Goal: Task Accomplishment & Management: Manage account settings

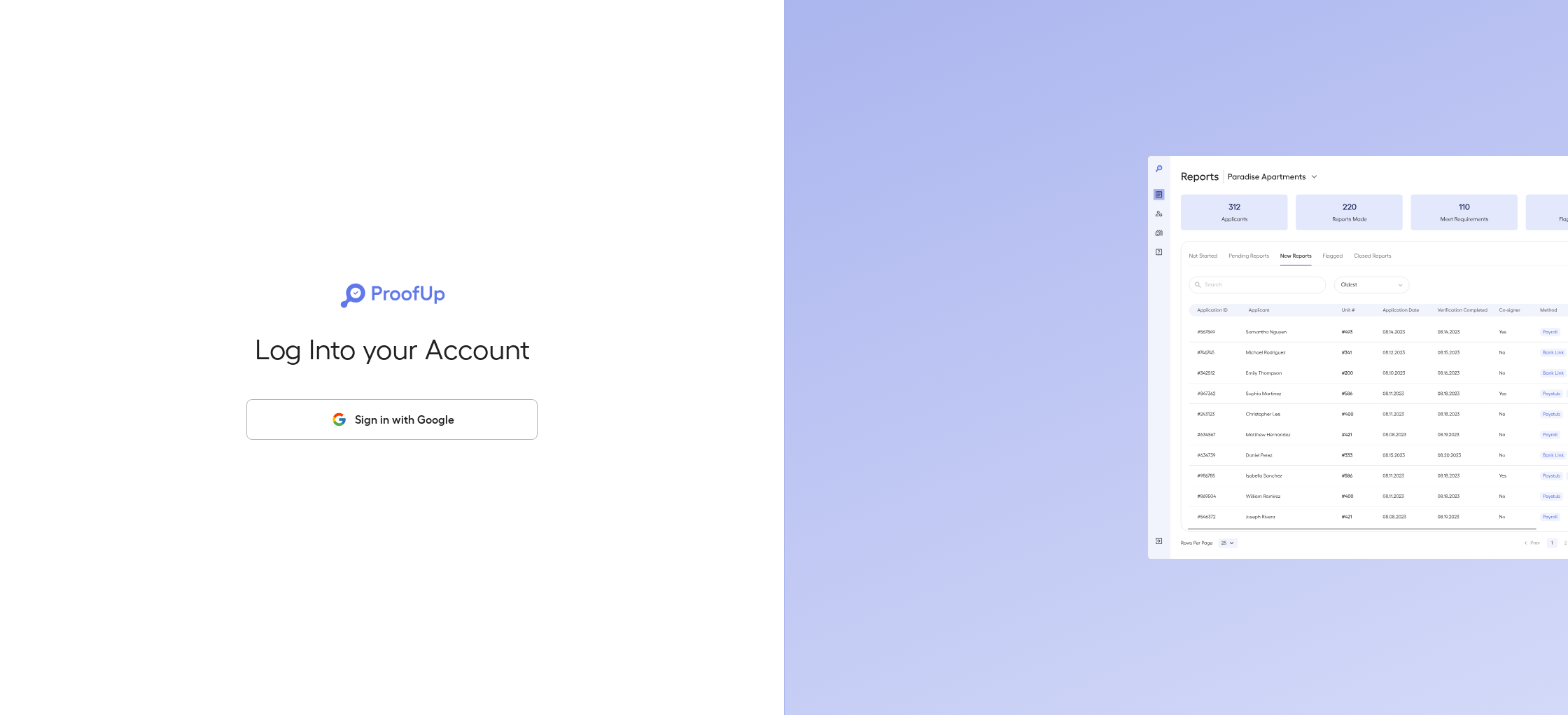
click at [432, 421] on button "Sign in with Google" at bounding box center [391, 419] width 291 height 40
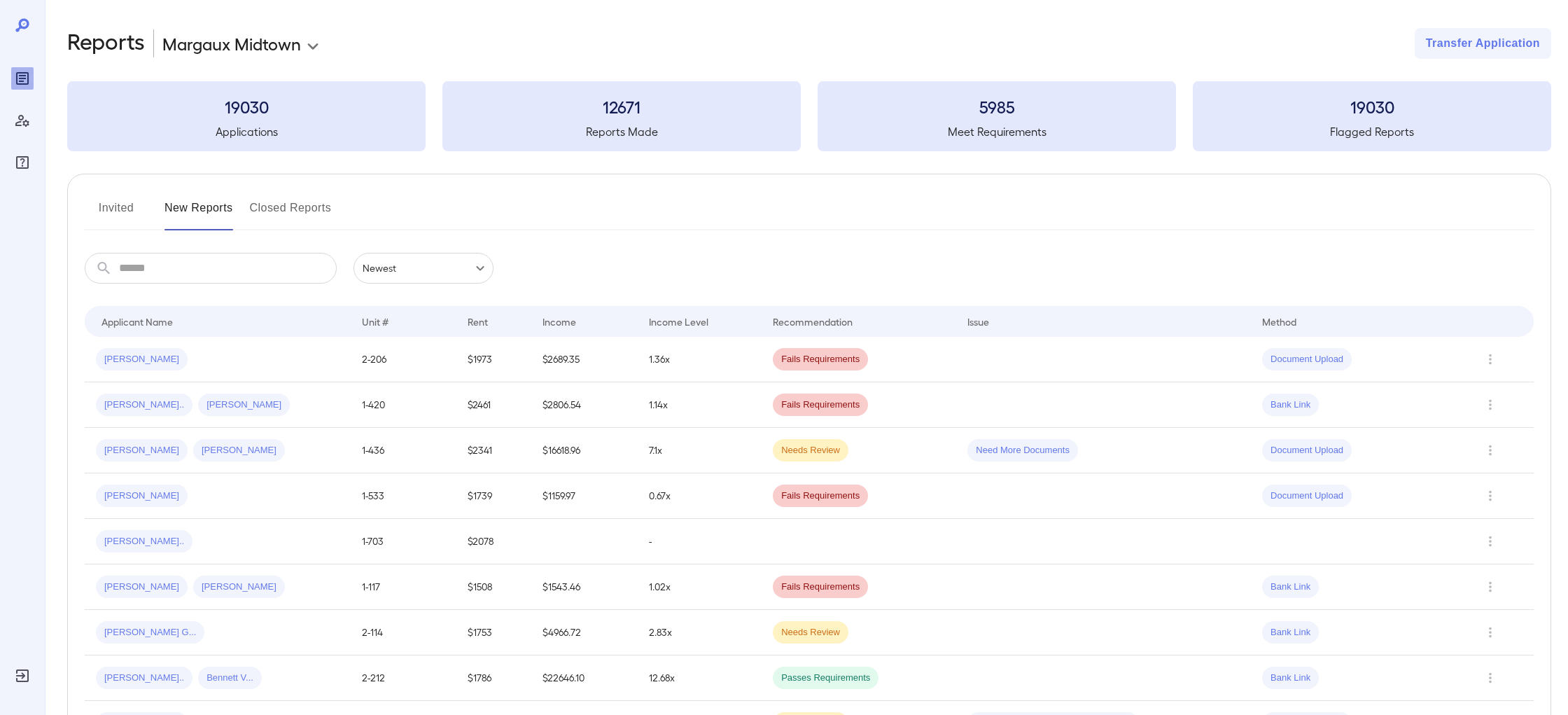
click at [256, 263] on input "text" at bounding box center [228, 268] width 218 height 31
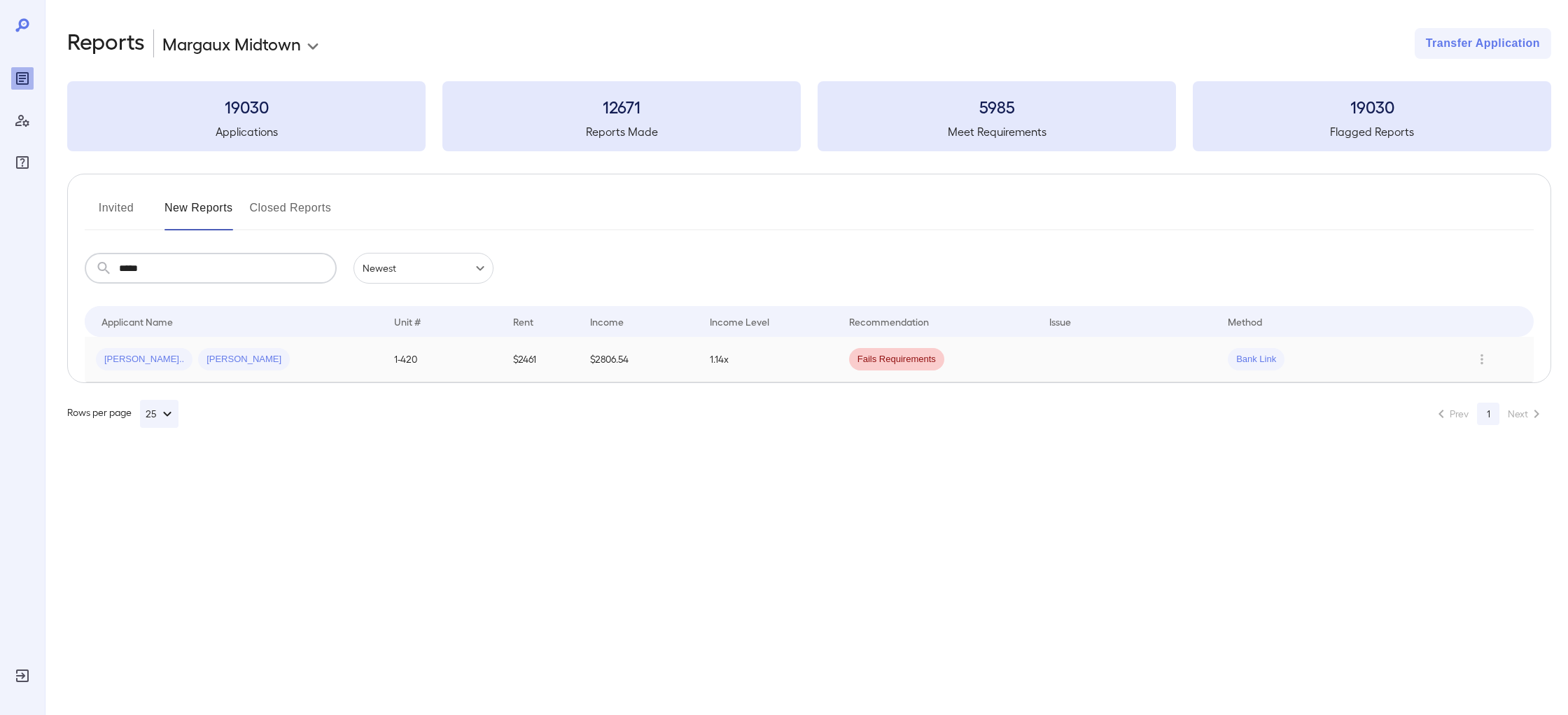
type input "*****"
click at [198, 355] on span "Jesse S..." at bounding box center [244, 359] width 92 height 13
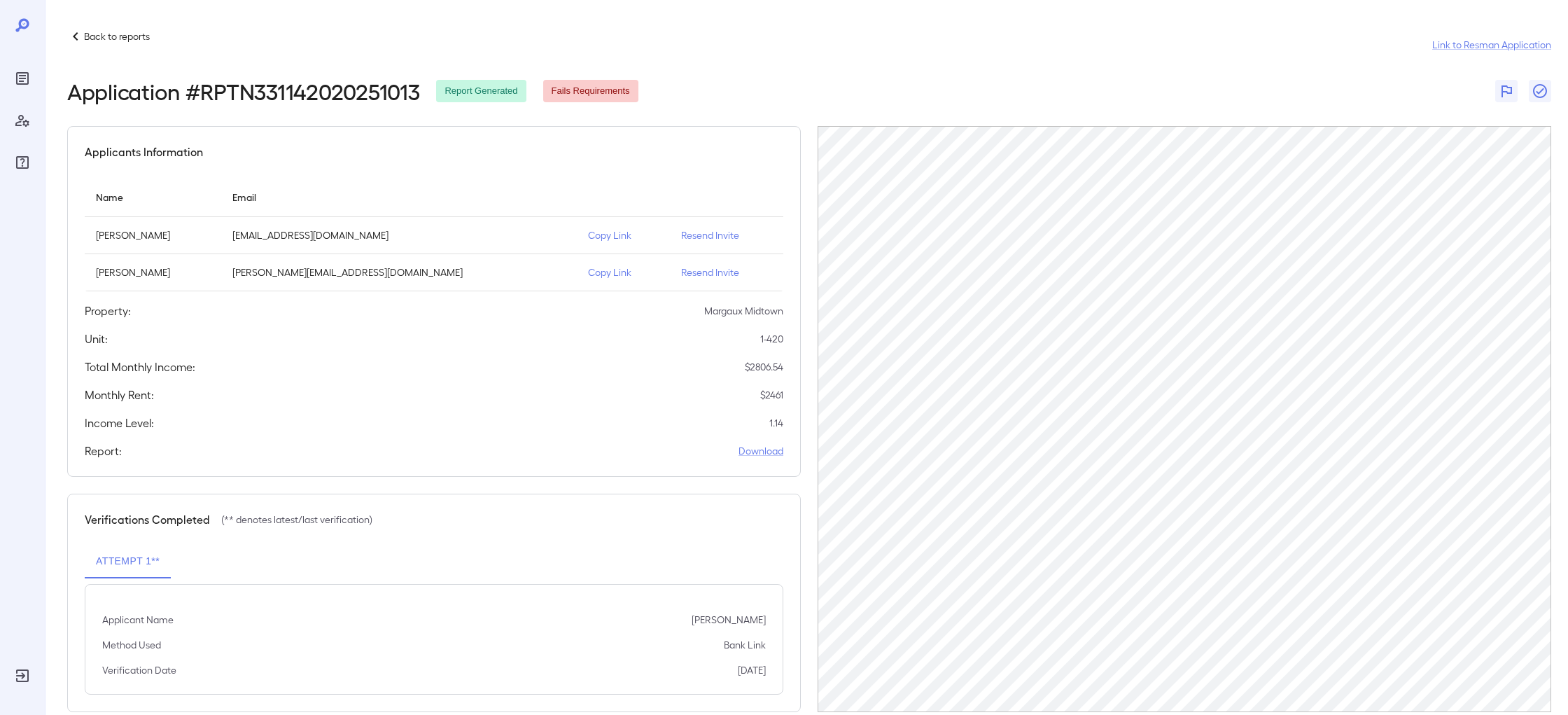
scroll to position [25, 0]
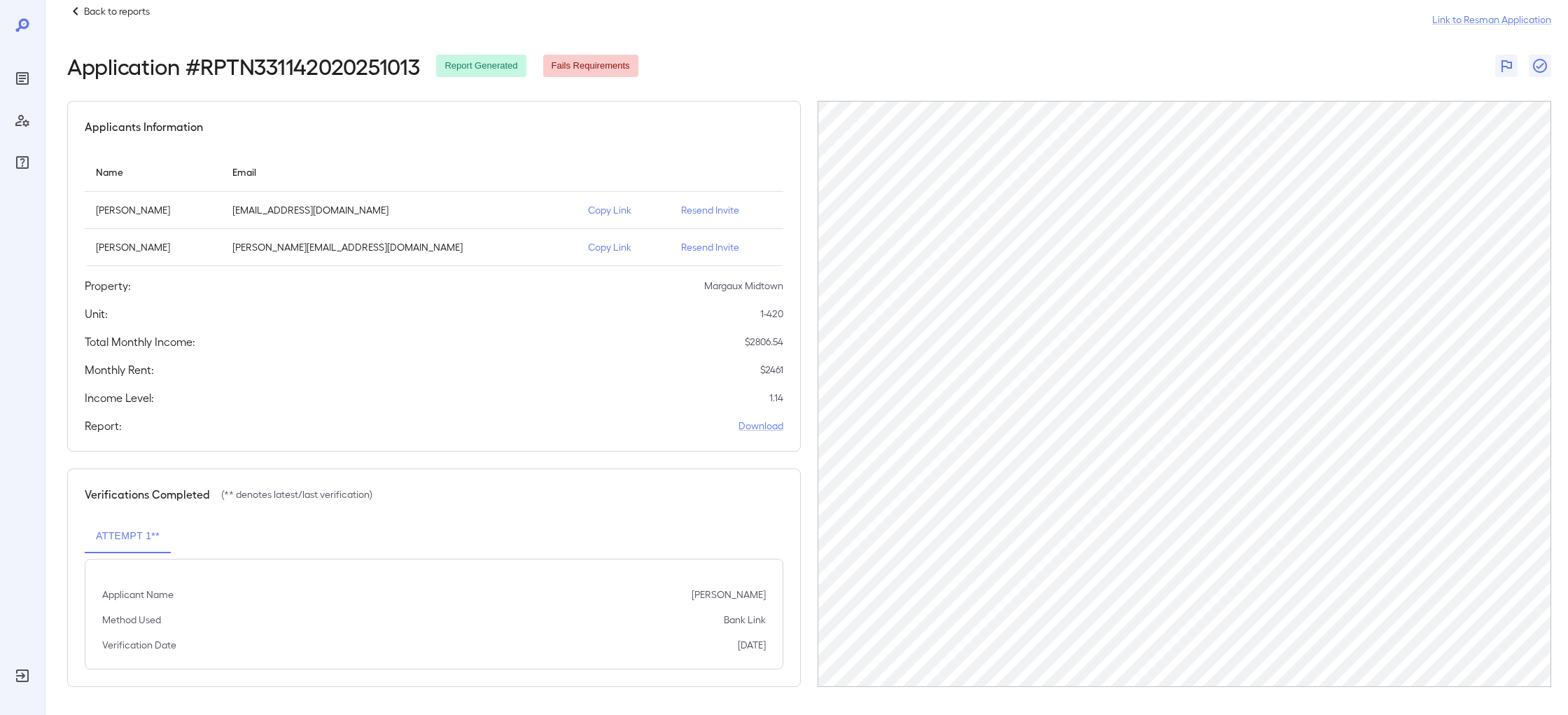
click at [681, 250] on p "Resend Invite" at bounding box center [726, 247] width 91 height 14
